Goal: Task Accomplishment & Management: Manage account settings

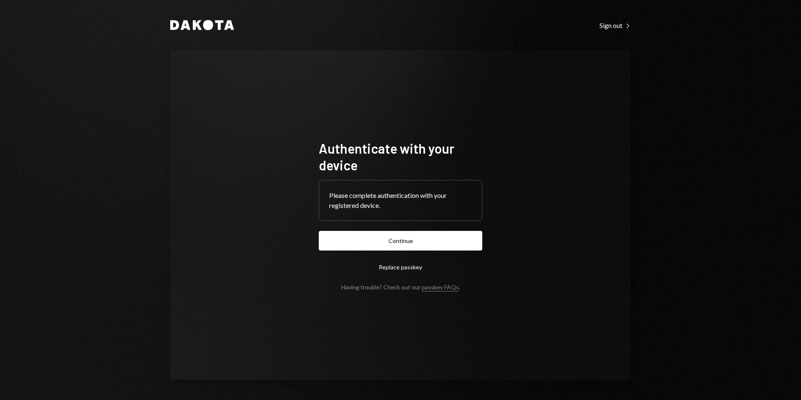
click at [399, 240] on button "Continue" at bounding box center [401, 241] width 164 height 20
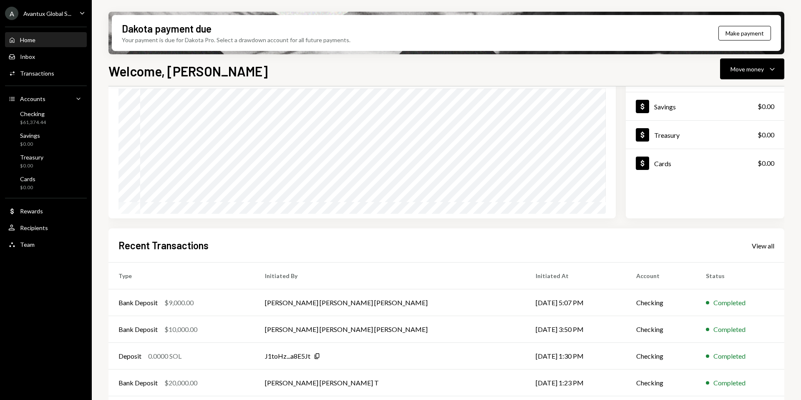
scroll to position [103, 0]
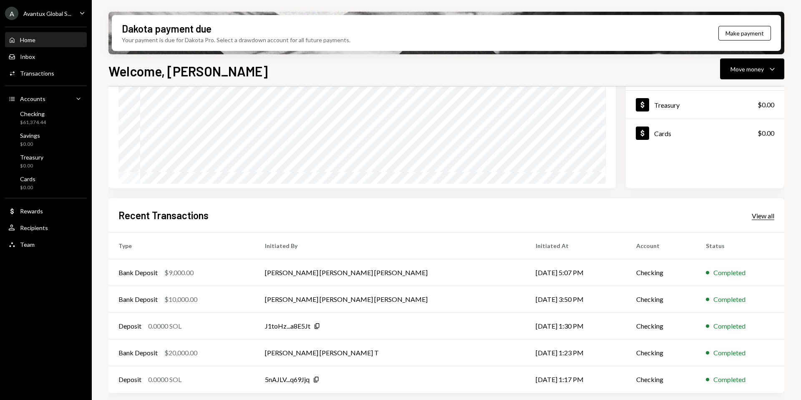
click at [768, 217] on div "View all" at bounding box center [763, 216] width 23 height 8
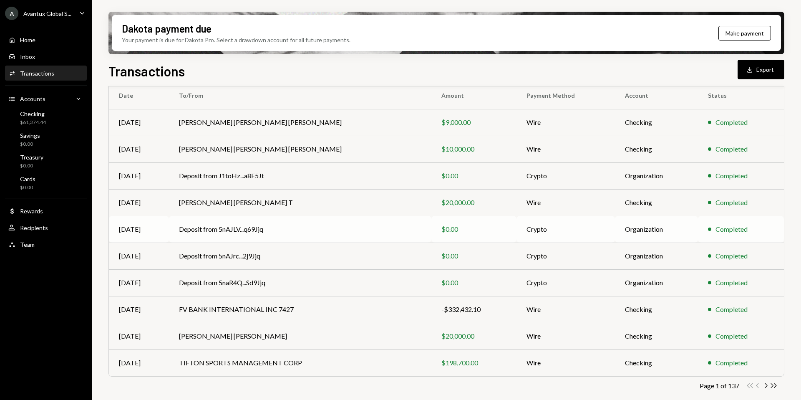
scroll to position [76, 0]
click at [43, 10] on div "Avantux Global S..." at bounding box center [47, 13] width 48 height 7
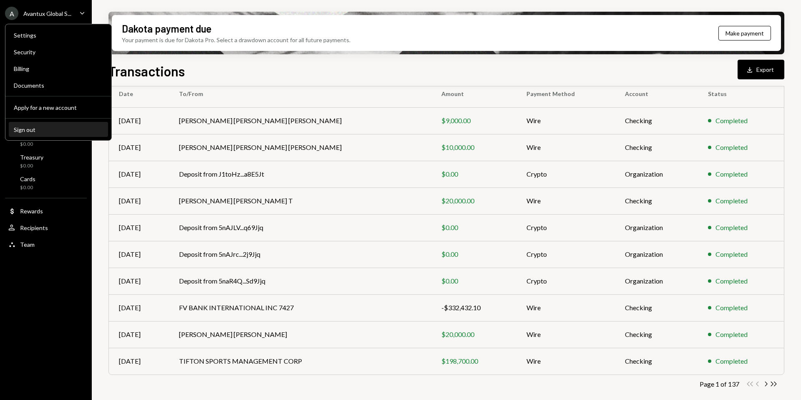
click at [33, 125] on button "Sign out" at bounding box center [58, 129] width 99 height 15
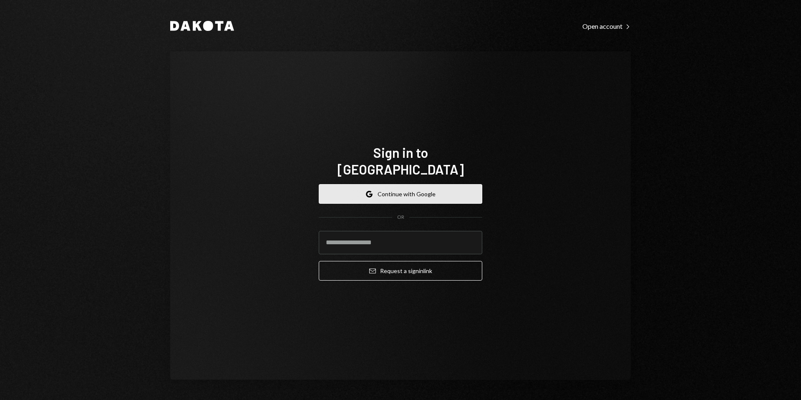
click at [408, 190] on button "Google Continue with Google" at bounding box center [401, 194] width 164 height 20
